Goal: Find specific page/section: Find specific page/section

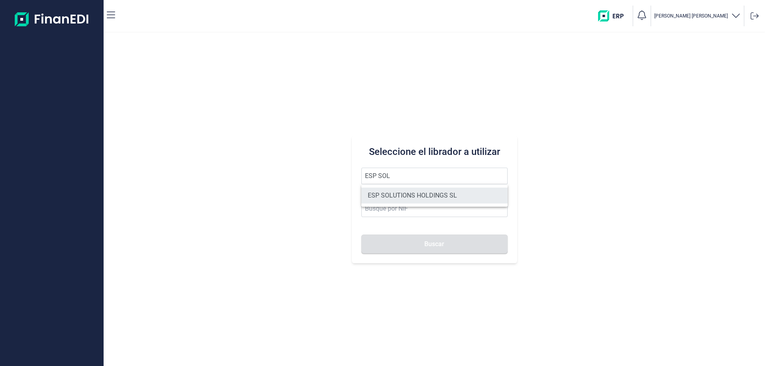
click at [400, 200] on li "ESP SOLUTIONS HOLDINGS SL" at bounding box center [435, 196] width 146 height 16
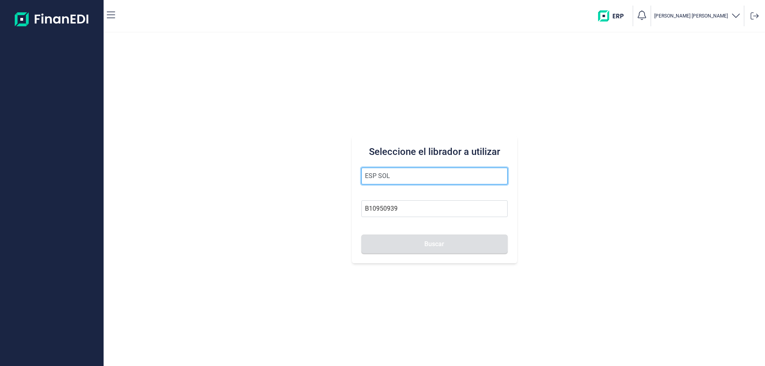
type input "ESP SOLUTIONS HOLDINGS SL"
type input "B10950939"
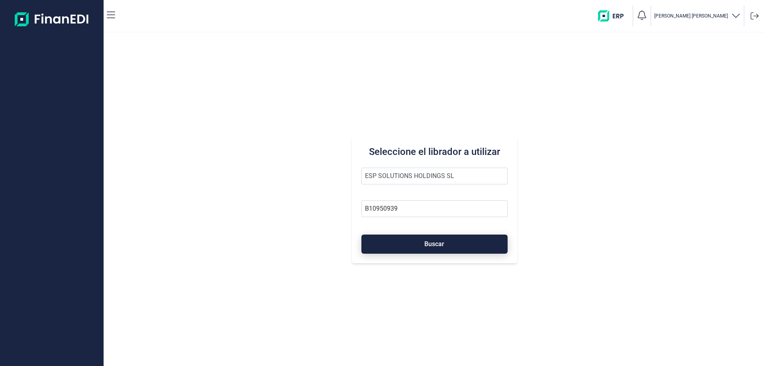
click at [415, 245] on button "Buscar" at bounding box center [435, 244] width 146 height 19
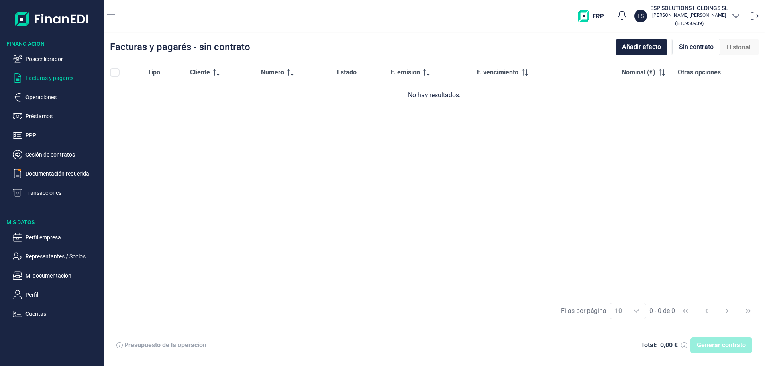
click at [732, 14] on icon "button" at bounding box center [737, 15] width 10 height 10
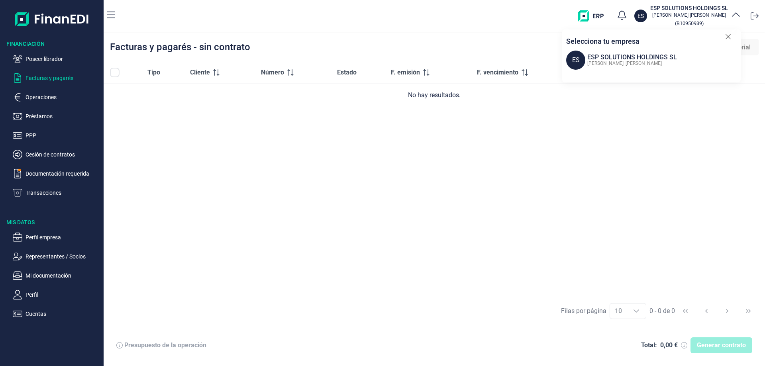
click at [733, 15] on icon "button" at bounding box center [737, 15] width 10 height 10
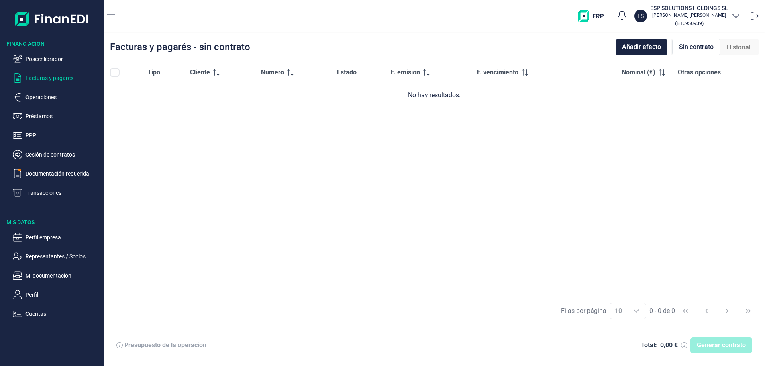
drag, startPoint x: 46, startPoint y: 56, endPoint x: 176, endPoint y: 151, distance: 161.1
click at [176, 151] on div "Financiación Poseer librador Facturas y pagarés Operaciones Préstamos PPP Cesió…" at bounding box center [382, 183] width 765 height 366
drag, startPoint x: 692, startPoint y: 10, endPoint x: 733, endPoint y: 10, distance: 41.1
click at [699, 10] on h3 "ESP SOLUTIONS HOLDINGS SL" at bounding box center [690, 8] width 78 height 8
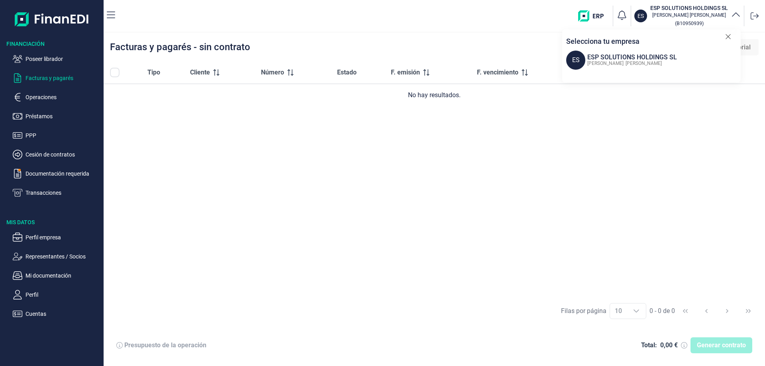
click at [738, 14] on icon "button" at bounding box center [736, 14] width 8 height 4
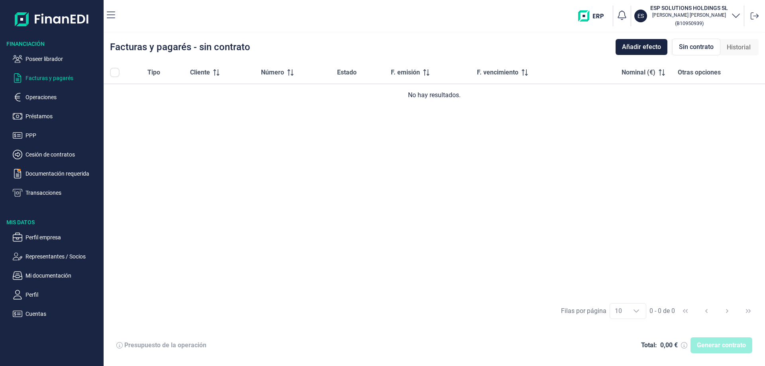
click at [738, 14] on icon "button" at bounding box center [737, 15] width 10 height 10
click at [57, 57] on p "Poseer librador" at bounding box center [63, 59] width 75 height 10
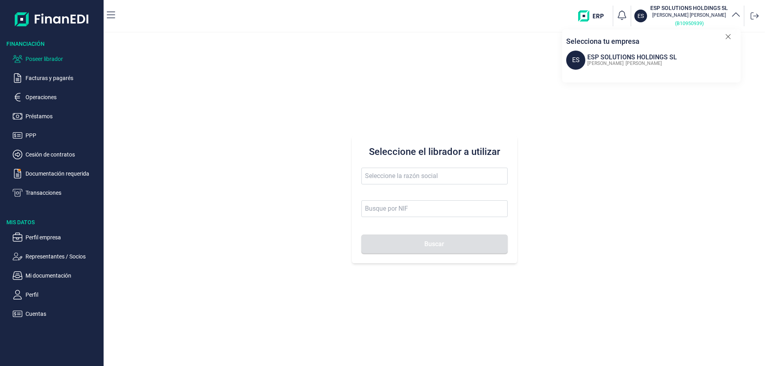
click at [668, 21] on p "( B10950939 )" at bounding box center [690, 23] width 78 height 10
click at [697, 14] on p "[PERSON_NAME]" at bounding box center [690, 15] width 78 height 6
click at [661, 68] on div "ES ESP SOLUTIONS HOLDINGS SL [PERSON_NAME]" at bounding box center [653, 60] width 175 height 19
click at [612, 59] on div "[PERSON_NAME]" at bounding box center [632, 63] width 92 height 10
click at [605, 55] on div "ESP SOLUTIONS HOLDINGS SL" at bounding box center [633, 58] width 90 height 10
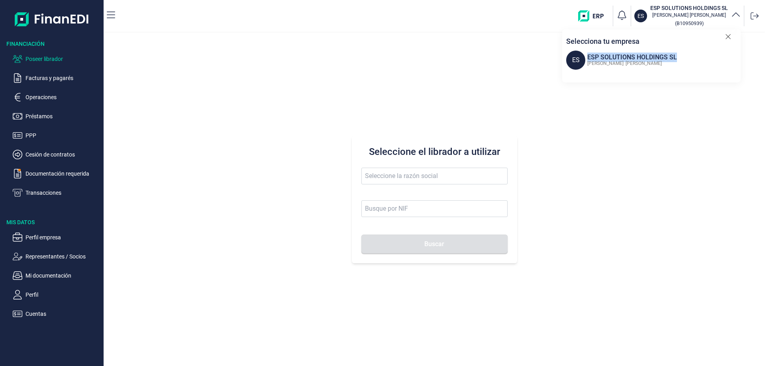
click at [583, 62] on div "ES ESP SOLUTIONS HOLDINGS SL [PERSON_NAME]" at bounding box center [653, 60] width 175 height 19
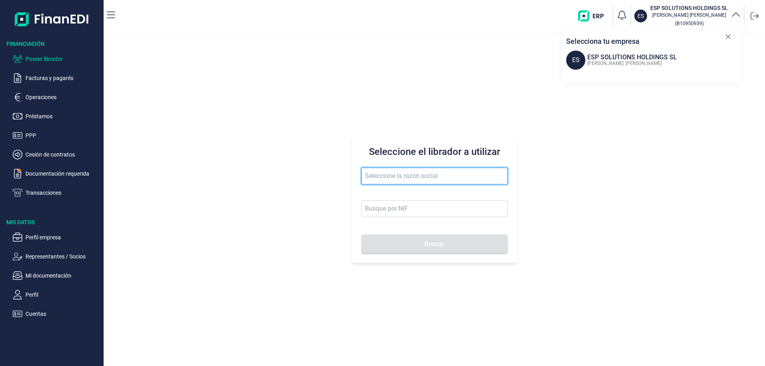
click at [421, 176] on input "text" at bounding box center [435, 176] width 146 height 17
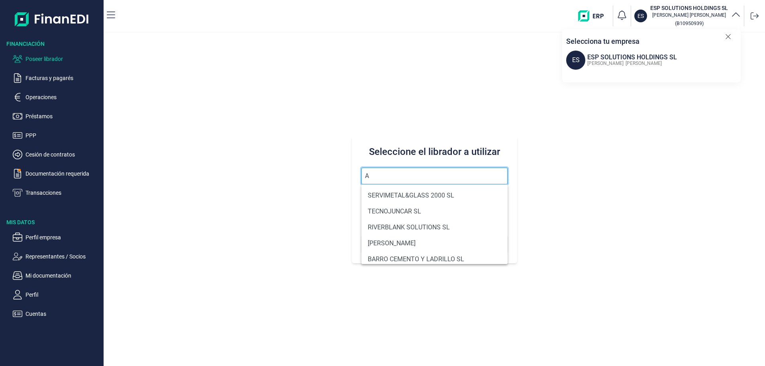
type input "A"
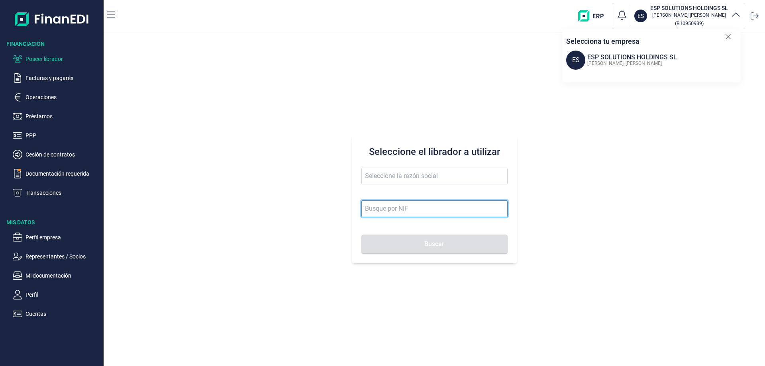
click at [403, 214] on input at bounding box center [435, 209] width 146 height 17
paste input "B73092454"
type input "B73092454"
click at [362, 235] on button "Buscar" at bounding box center [435, 244] width 146 height 19
click at [394, 213] on input "B73092454" at bounding box center [435, 209] width 146 height 17
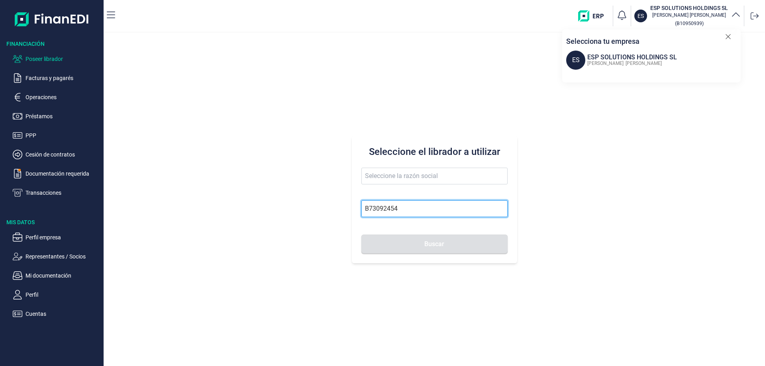
click at [426, 205] on input "B73092454" at bounding box center [435, 209] width 146 height 17
click at [409, 244] on button "Buscar" at bounding box center [435, 244] width 146 height 19
type input "AT LA ESPADA SLL"
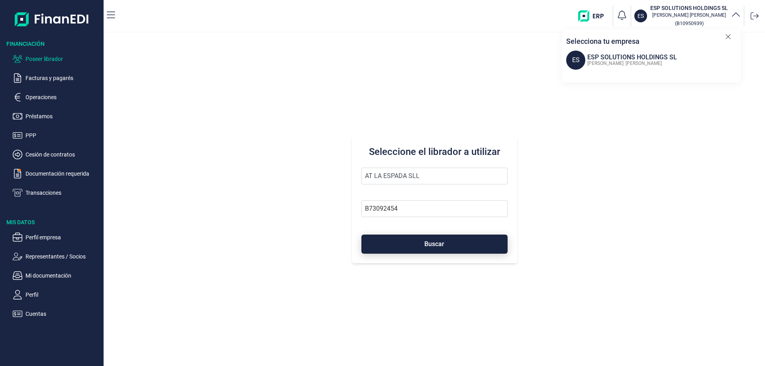
click at [427, 244] on span "Buscar" at bounding box center [435, 244] width 20 height 6
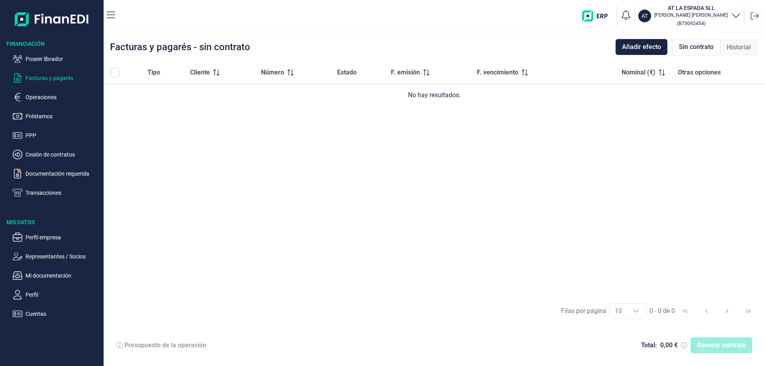
click at [728, 18] on button "AT AT LA ESPADA SLL [PERSON_NAME] ( B73092454 )" at bounding box center [690, 16] width 102 height 24
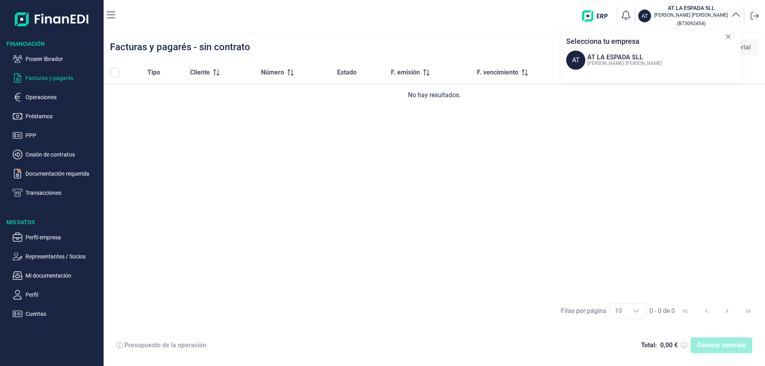
click at [636, 61] on span "[PERSON_NAME]" at bounding box center [644, 64] width 36 height 6
click at [698, 27] on p "( B73092454 )" at bounding box center [692, 23] width 74 height 10
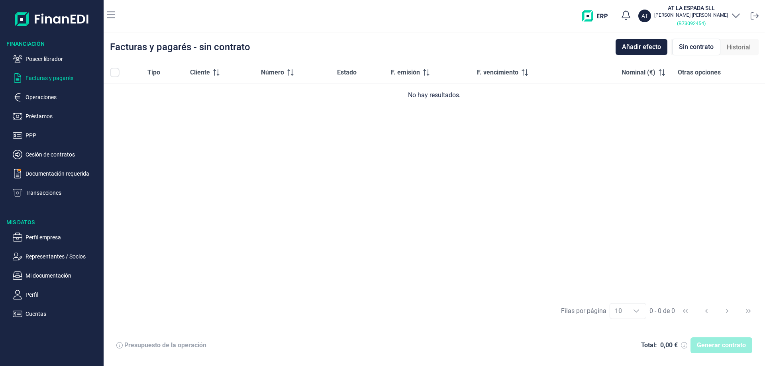
click at [698, 26] on small "( B73092454 )" at bounding box center [691, 23] width 29 height 6
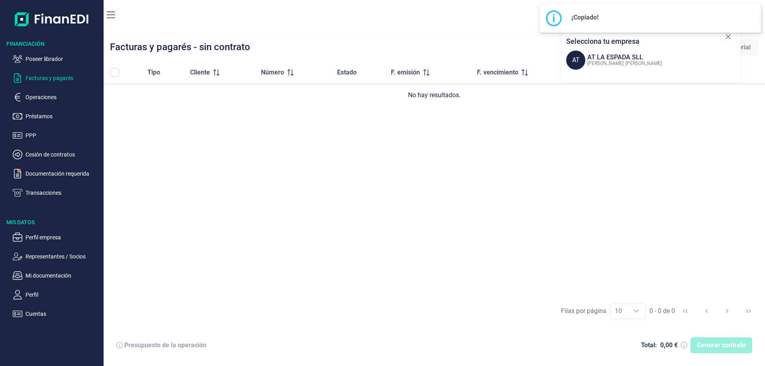
drag, startPoint x: 698, startPoint y: 23, endPoint x: 711, endPoint y: 102, distance: 79.6
click at [696, 30] on div "× i ¡Copiado! OK No Cancel" at bounding box center [651, 18] width 222 height 29
drag, startPoint x: 724, startPoint y: 160, endPoint x: 735, endPoint y: 52, distance: 109.0
click at [722, 132] on div "Tipo Cliente Número Estado F. emisión F. vencimiento Nominal (€) Otras opciones…" at bounding box center [435, 179] width 662 height 236
click at [732, 38] on div "Selecciona tu empresa AT AT LA ESPADA SLL [PERSON_NAME]" at bounding box center [652, 53] width 179 height 47
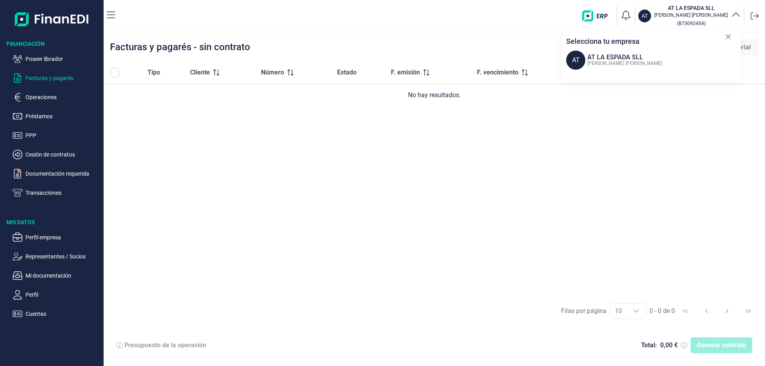
click at [728, 35] on icon at bounding box center [729, 37] width 6 height 8
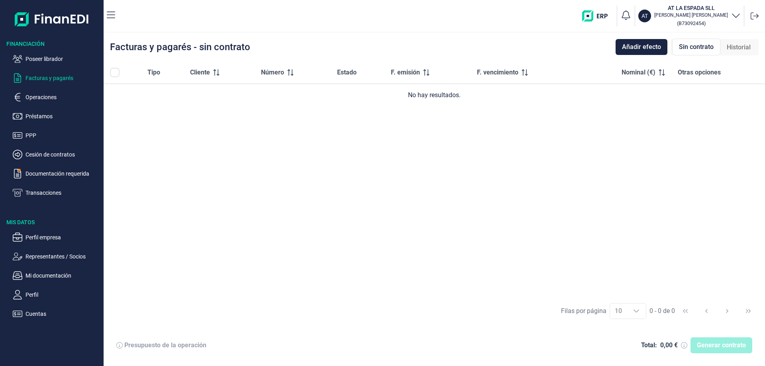
click at [734, 16] on icon "button" at bounding box center [737, 15] width 10 height 10
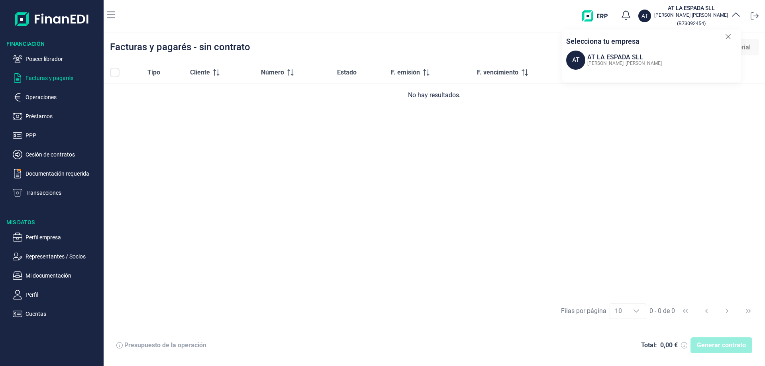
click at [734, 16] on icon "button" at bounding box center [736, 14] width 8 height 4
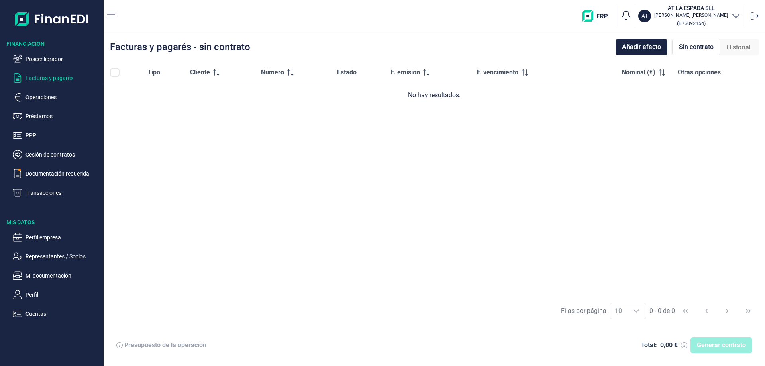
click at [689, 15] on p "[PERSON_NAME]" at bounding box center [692, 15] width 74 height 6
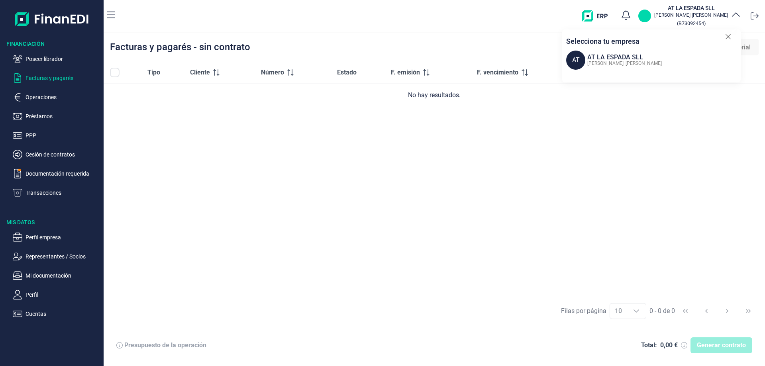
click at [648, 16] on p "AT" at bounding box center [645, 16] width 6 height 8
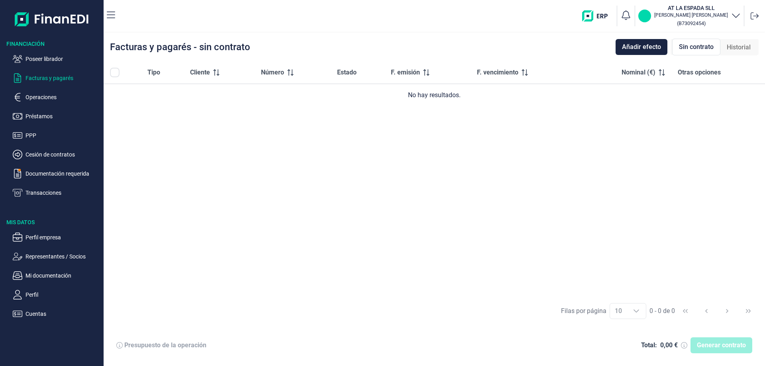
click at [648, 16] on p "AT" at bounding box center [645, 16] width 6 height 8
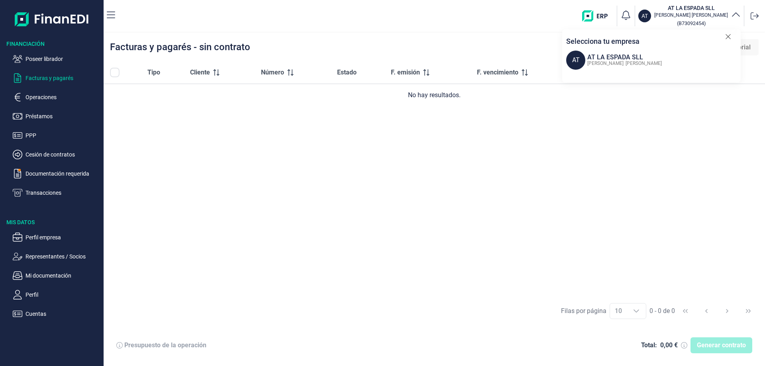
click at [716, 7] on h3 "AT LA ESPADA SLL" at bounding box center [692, 8] width 74 height 8
